Goal: Task Accomplishment & Management: Manage account settings

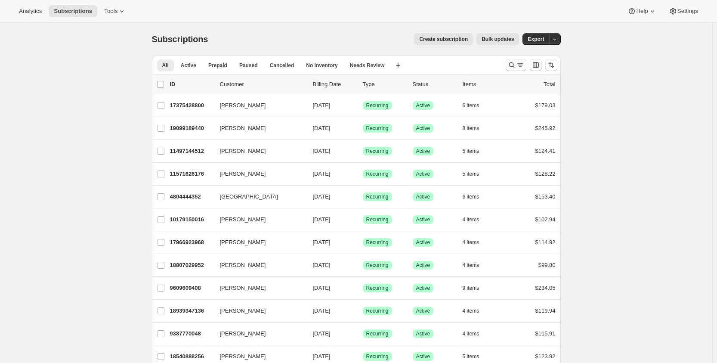
click at [514, 70] on button "Search and filter results" at bounding box center [515, 65] width 21 height 12
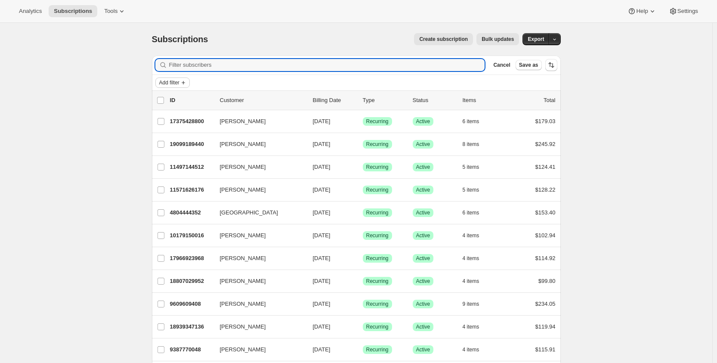
click at [166, 83] on span "Add filter" at bounding box center [169, 82] width 20 height 7
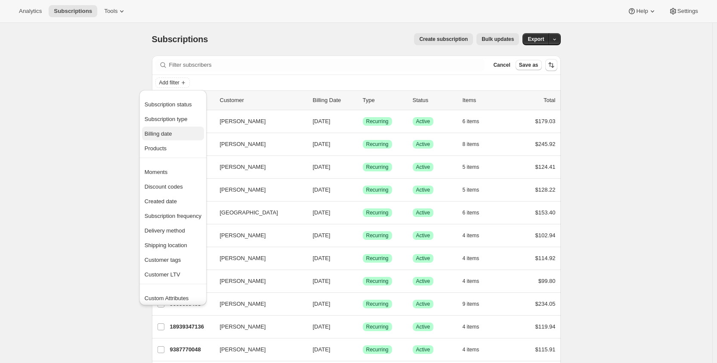
click at [165, 135] on span "Billing date" at bounding box center [159, 133] width 28 height 6
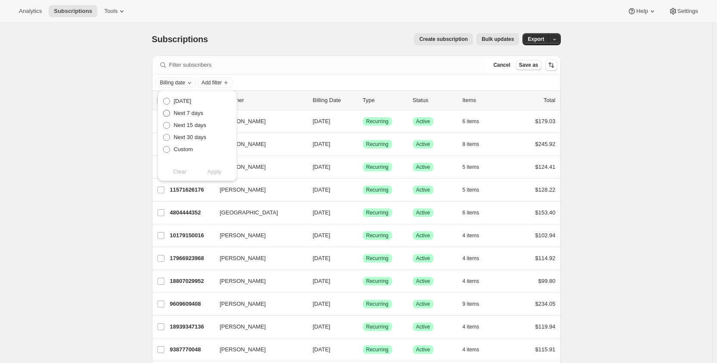
click at [166, 114] on span at bounding box center [166, 113] width 7 height 7
click at [163, 110] on input "Next 7 days" at bounding box center [163, 110] width 0 height 0
radio input "true"
click at [220, 169] on span "Apply" at bounding box center [214, 171] width 14 height 9
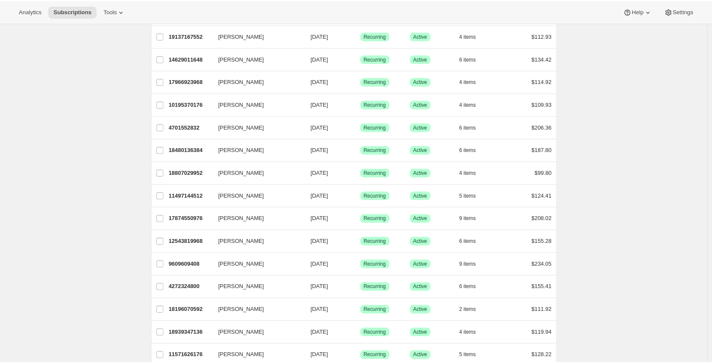
scroll to position [942, 0]
